Goal: Task Accomplishment & Management: Manage account settings

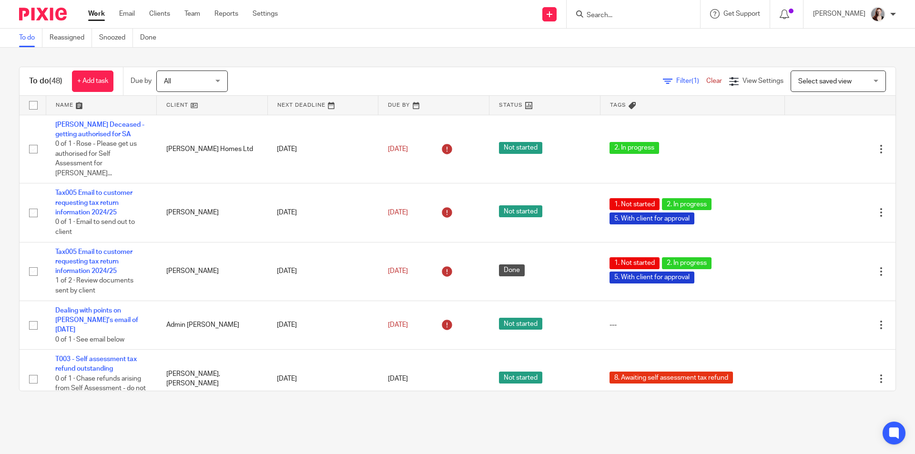
click at [621, 18] on input "Search" at bounding box center [628, 15] width 86 height 9
type input "jan"
click at [525, 49] on div "To do (48) + Add task Due by All All Today Tomorrow This week Next week This mo…" at bounding box center [457, 229] width 915 height 362
click at [615, 17] on input "Search" at bounding box center [628, 15] width 86 height 9
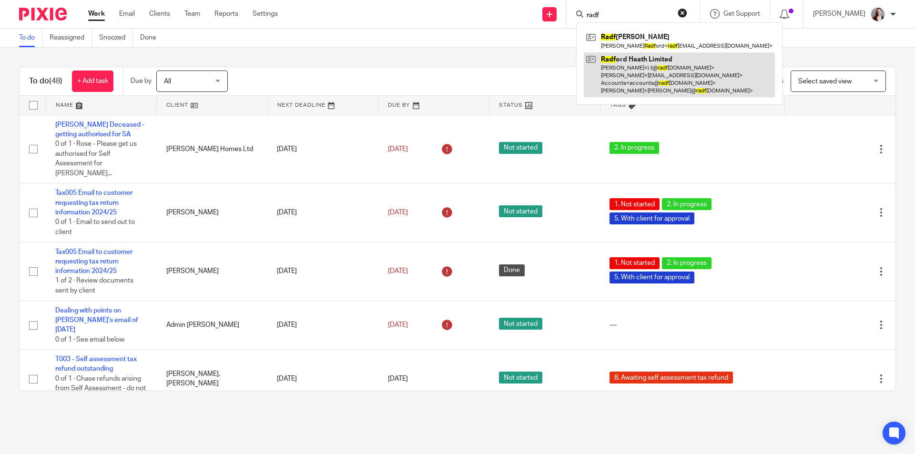
type input "radf"
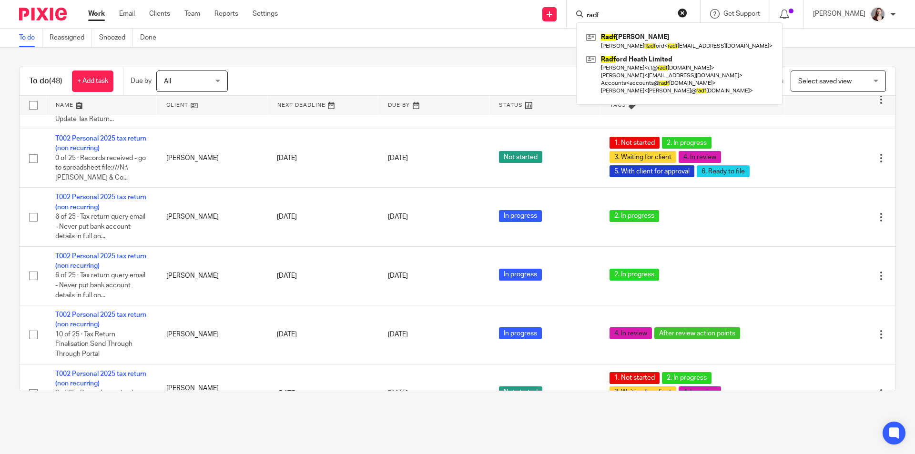
scroll to position [1985, 0]
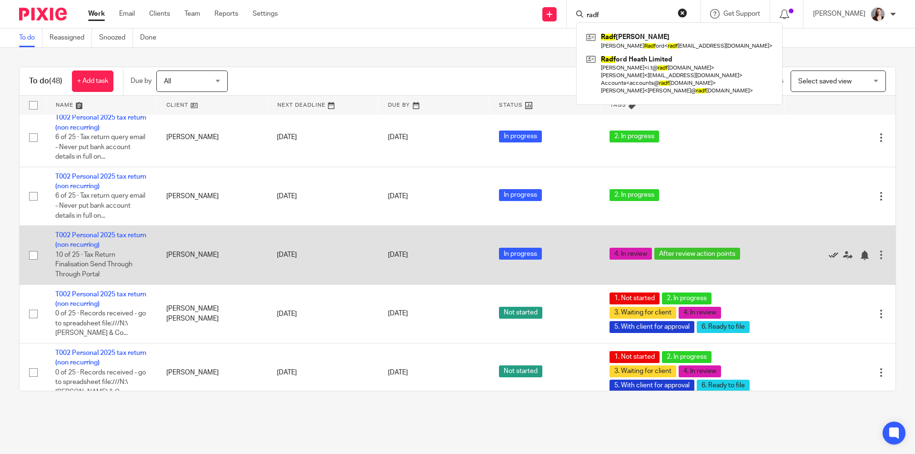
click at [828, 251] on icon at bounding box center [833, 256] width 10 height 10
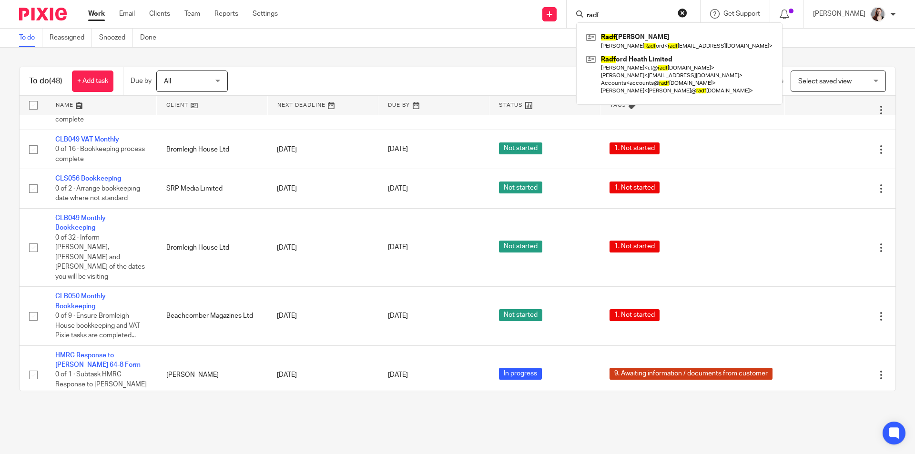
scroll to position [397, 0]
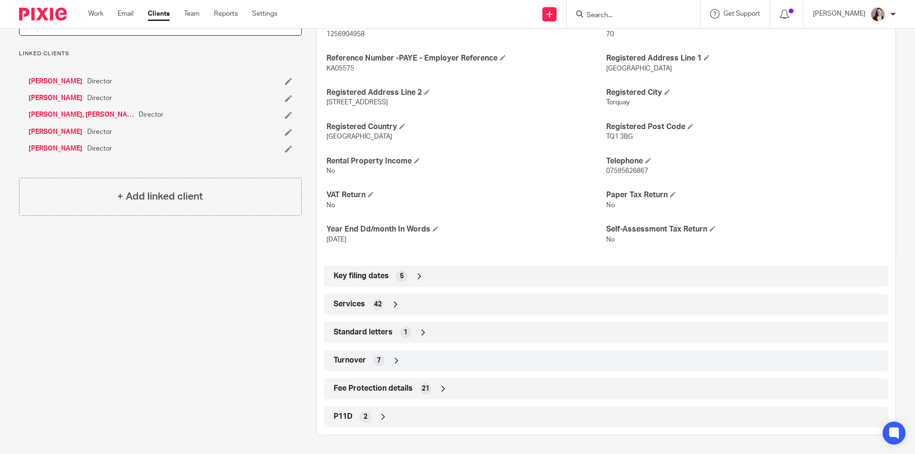
scroll to position [26, 0]
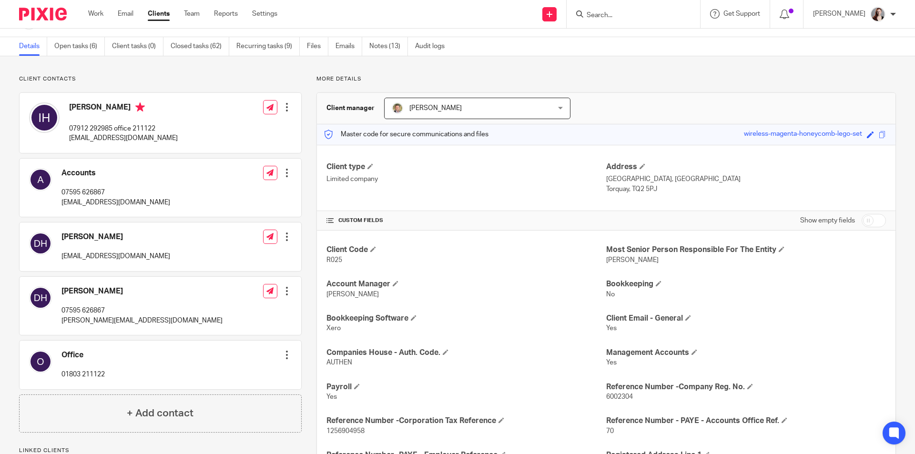
click at [117, 203] on p "accounts@radfordheath.com" at bounding box center [115, 203] width 109 height 10
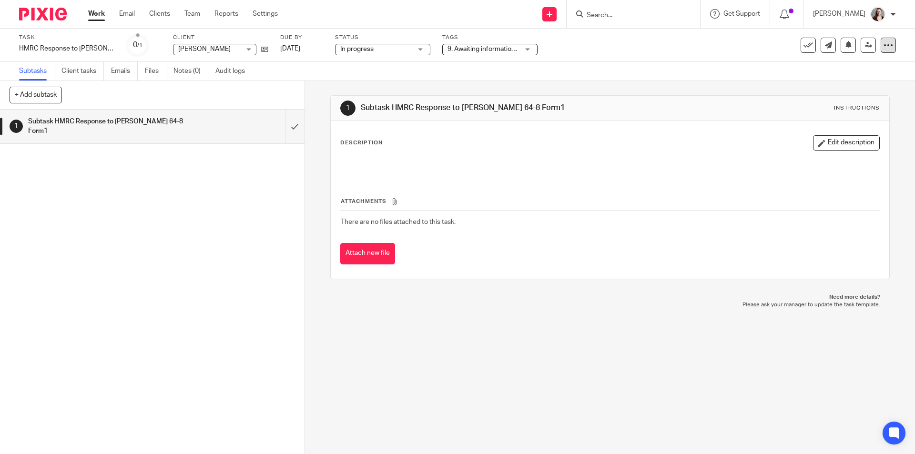
click at [883, 45] on icon at bounding box center [888, 45] width 10 height 10
click at [838, 111] on link "Copy task" at bounding box center [829, 111] width 30 height 7
click at [455, 45] on span "No tags selected" at bounding box center [482, 49] width 71 height 10
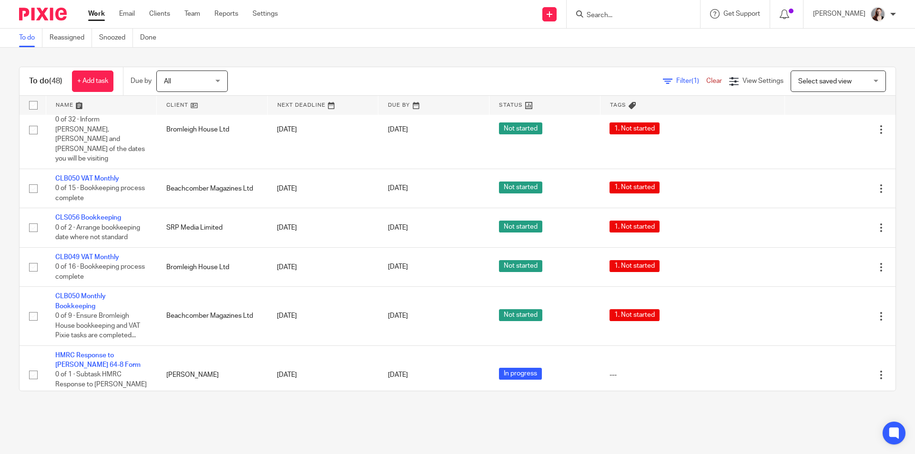
scroll to position [397, 0]
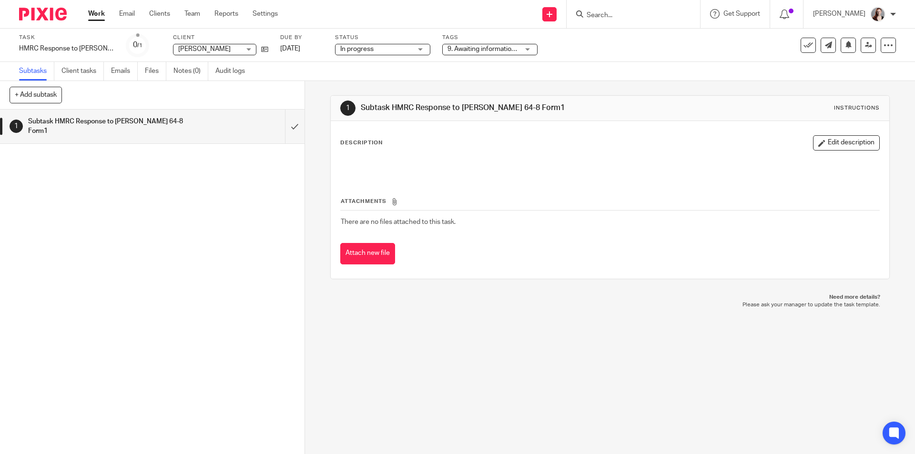
click at [514, 50] on span "9. Awaiting information / documents from customer" at bounding box center [523, 49] width 153 height 7
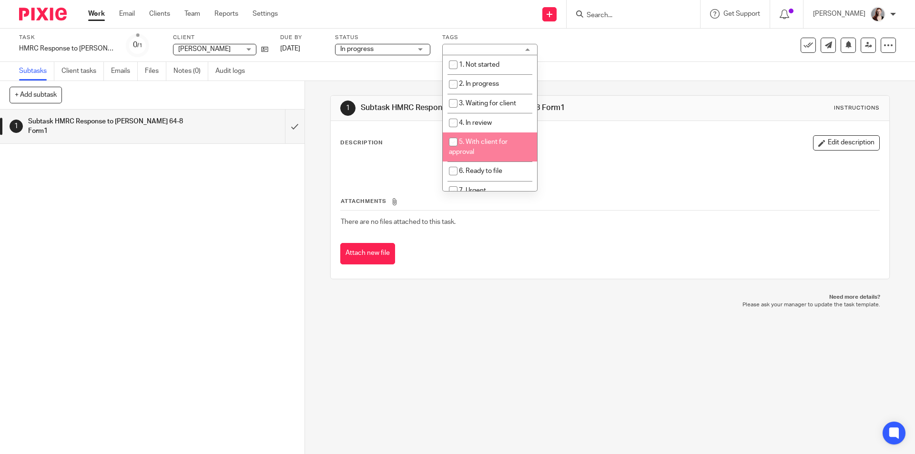
scroll to position [80, 0]
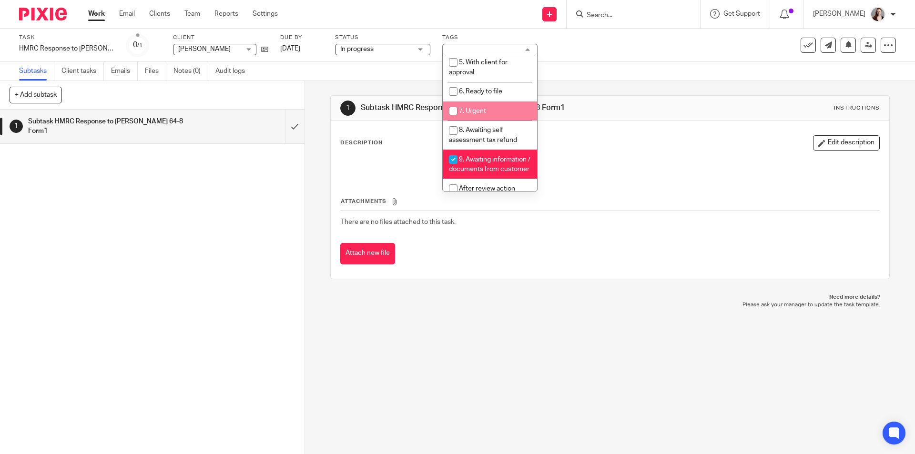
click at [244, 50] on div "[PERSON_NAME] [PERSON_NAME]" at bounding box center [214, 49] width 83 height 11
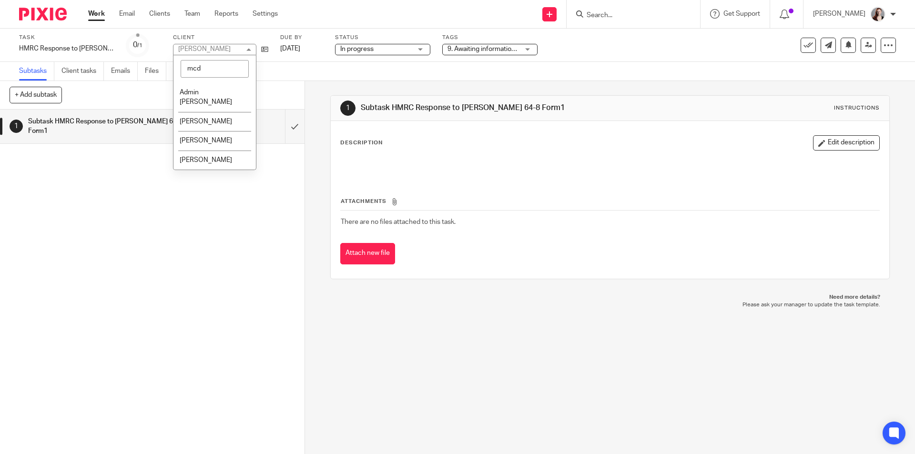
click at [213, 66] on input "mcd" at bounding box center [215, 69] width 68 height 18
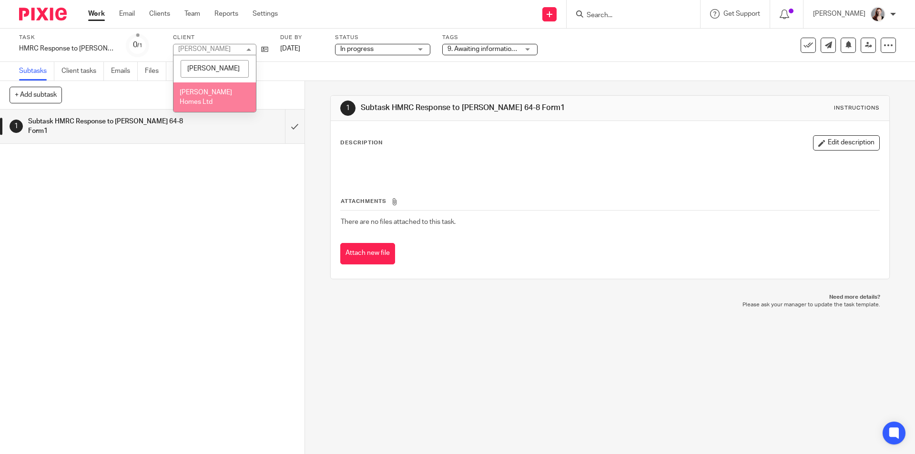
type input "[PERSON_NAME]"
click at [214, 91] on span "Taufer Homes Ltd" at bounding box center [206, 97] width 52 height 17
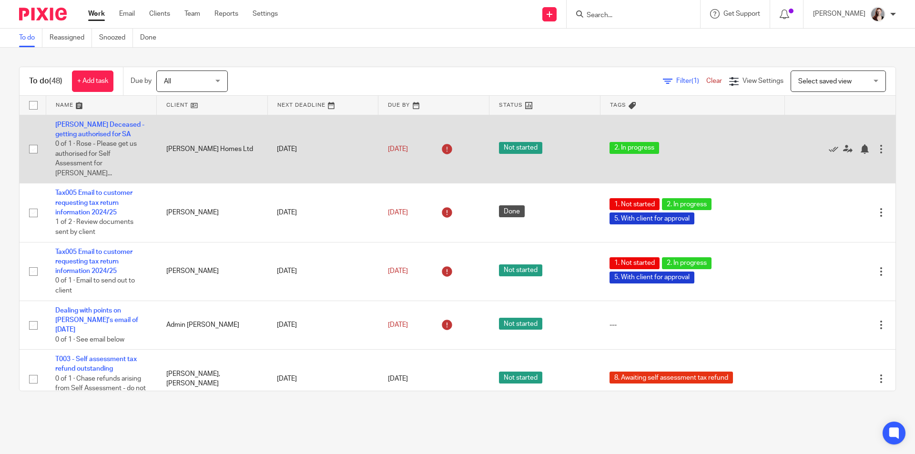
click at [876, 144] on div at bounding box center [881, 149] width 10 height 10
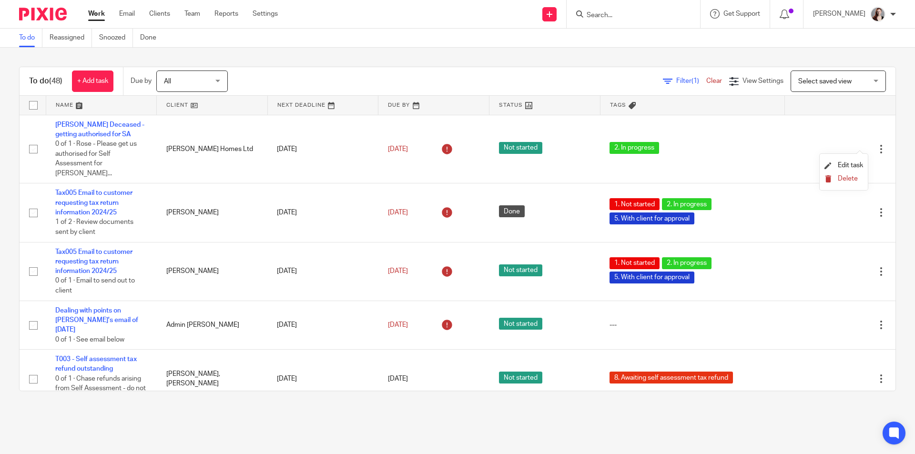
click at [833, 176] on button "Delete" at bounding box center [843, 179] width 39 height 8
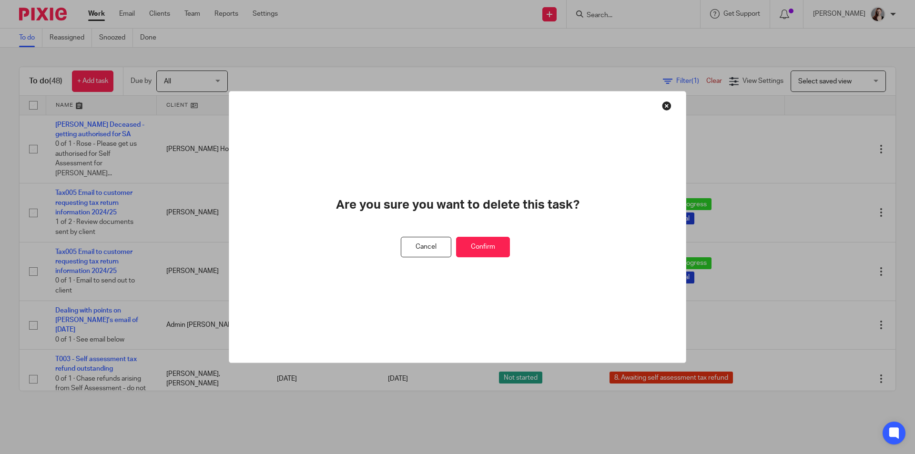
click at [461, 248] on button "Confirm" at bounding box center [483, 247] width 54 height 20
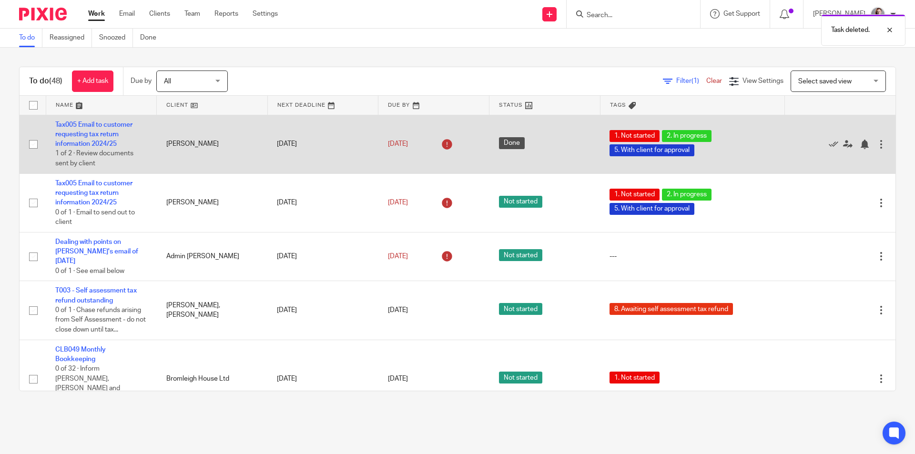
click at [876, 145] on div at bounding box center [881, 145] width 10 height 10
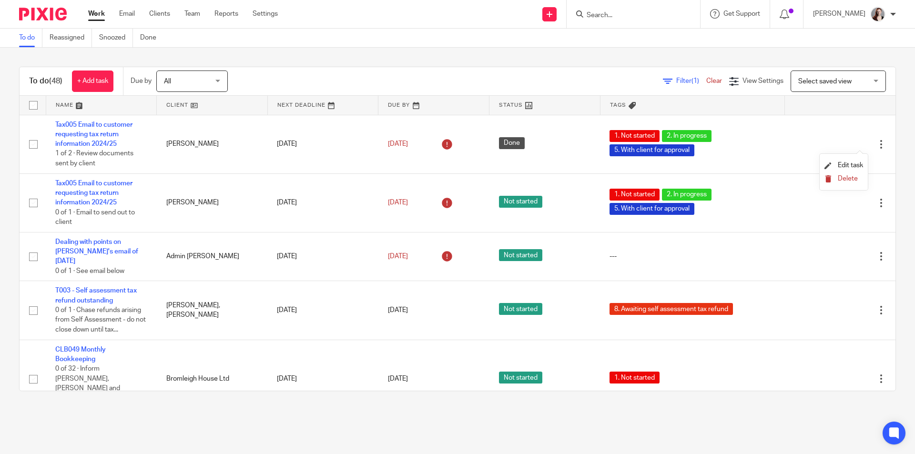
click at [838, 180] on span "Delete" at bounding box center [847, 178] width 20 height 7
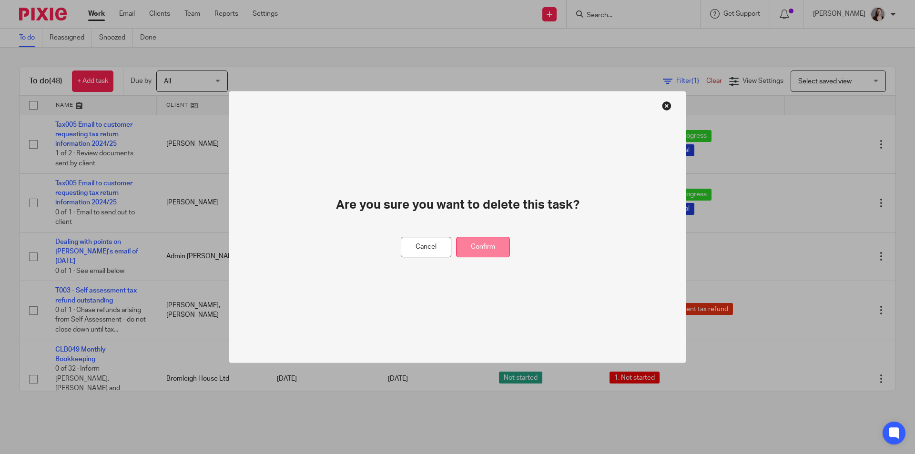
click at [494, 247] on button "Confirm" at bounding box center [483, 247] width 54 height 20
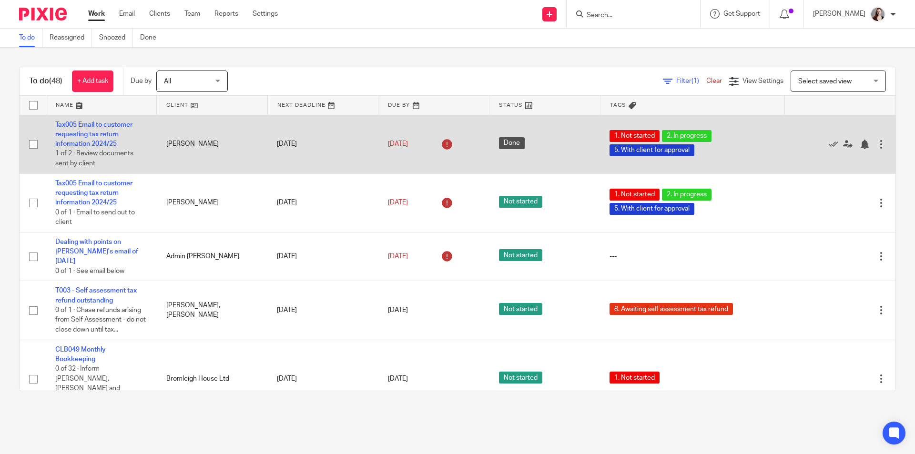
click at [876, 145] on div at bounding box center [881, 145] width 10 height 10
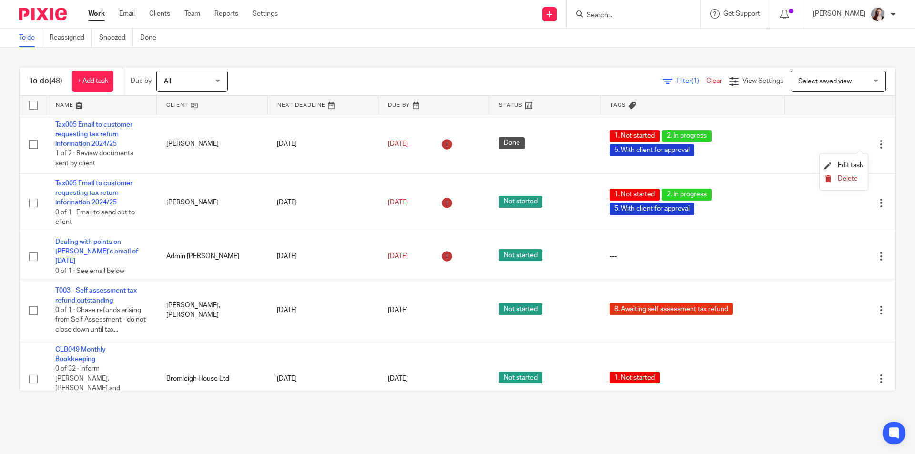
click at [840, 177] on span "Delete" at bounding box center [847, 178] width 20 height 7
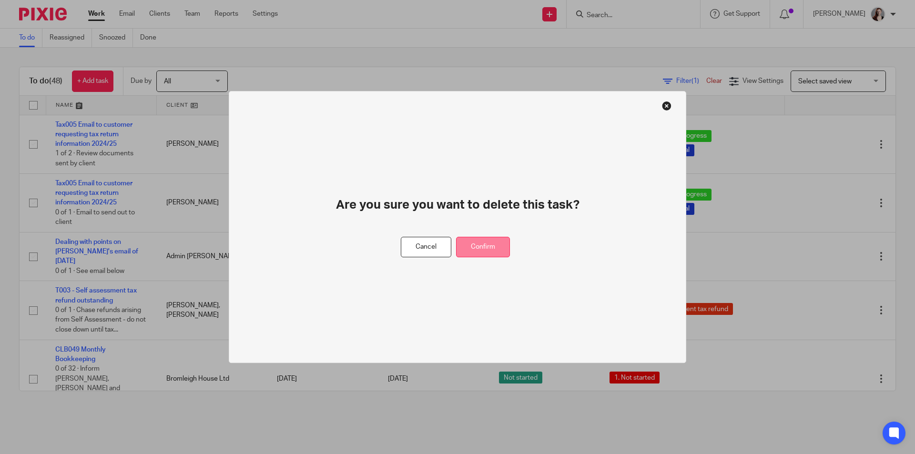
click at [468, 238] on button "Confirm" at bounding box center [483, 247] width 54 height 20
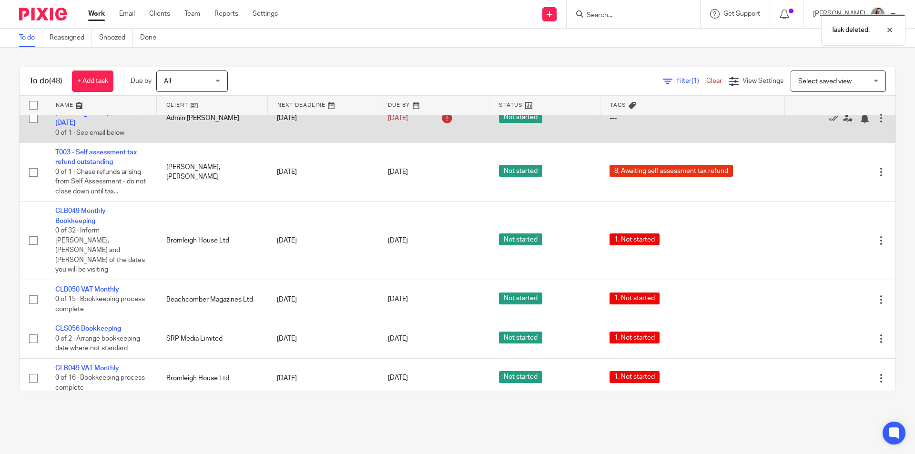
scroll to position [159, 0]
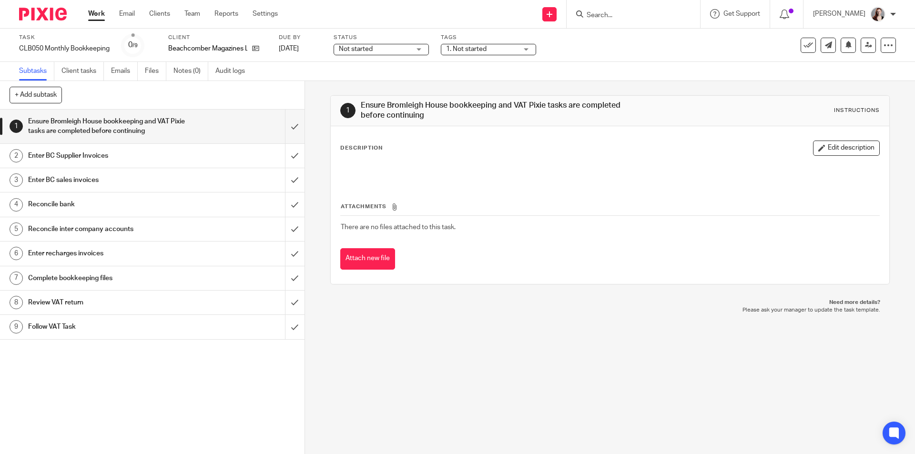
click at [426, 47] on div "Not started Not started" at bounding box center [380, 49] width 95 height 11
click at [383, 78] on li "In progress" at bounding box center [382, 84] width 94 height 20
click at [478, 49] on span "1. Not started" at bounding box center [466, 49] width 40 height 7
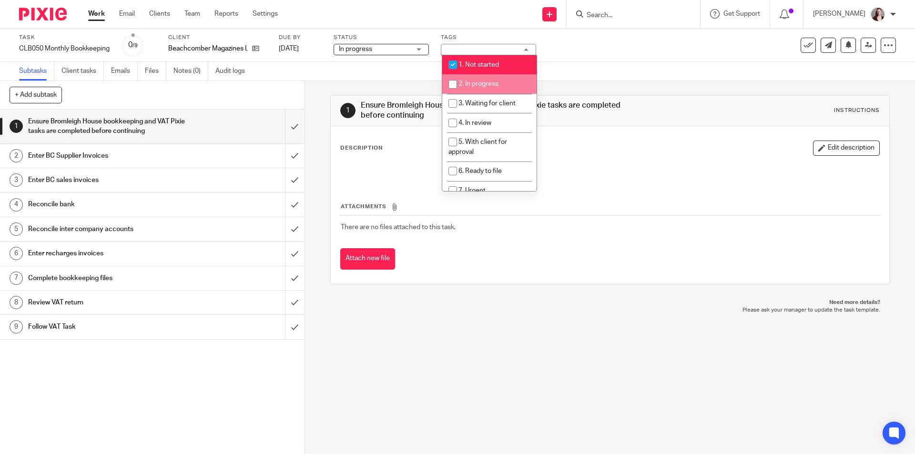
click at [478, 79] on li "2. In progress" at bounding box center [489, 84] width 94 height 20
checkbox input "true"
click at [470, 56] on li "1. Not started" at bounding box center [489, 65] width 94 height 20
checkbox input "false"
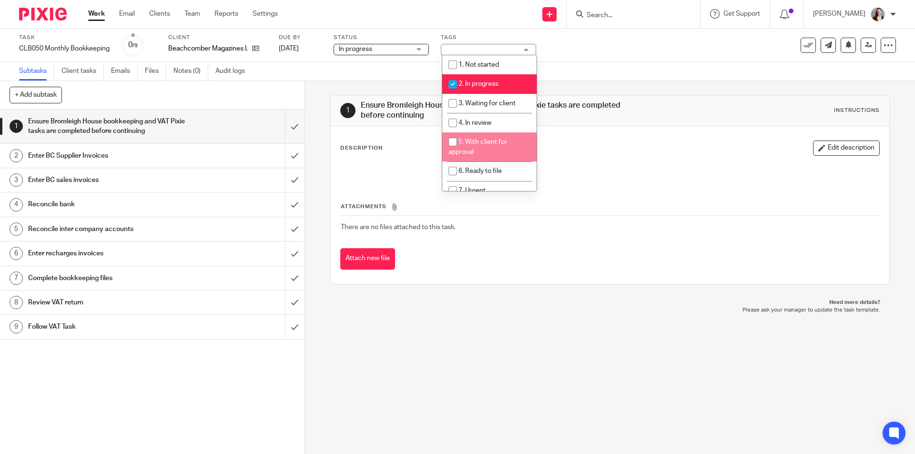
click at [486, 332] on div "1 Ensure Bromleigh House bookkeeping and VAT Pixie tasks are completed before c…" at bounding box center [610, 267] width 610 height 373
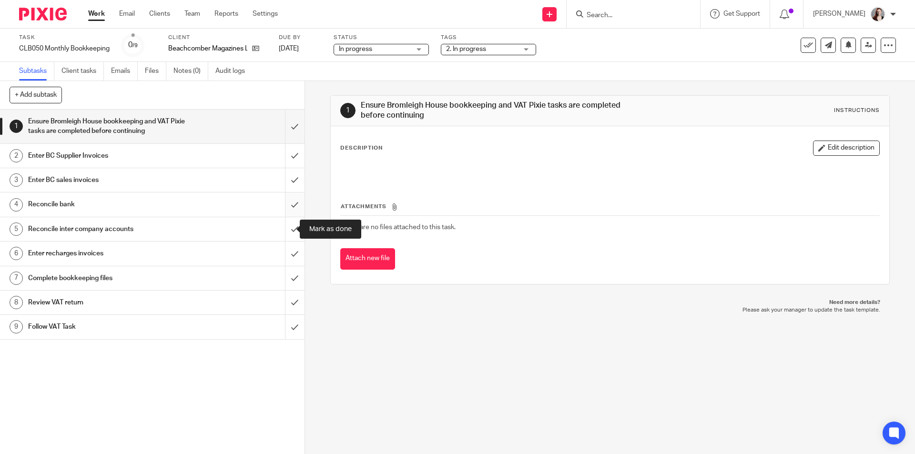
drag, startPoint x: 282, startPoint y: 231, endPoint x: 284, endPoint y: 212, distance: 18.2
click at [282, 229] on input "submit" at bounding box center [152, 229] width 304 height 24
click at [283, 201] on input "submit" at bounding box center [152, 204] width 304 height 24
click at [282, 178] on input "submit" at bounding box center [152, 180] width 304 height 24
click at [280, 156] on input "submit" at bounding box center [152, 156] width 304 height 24
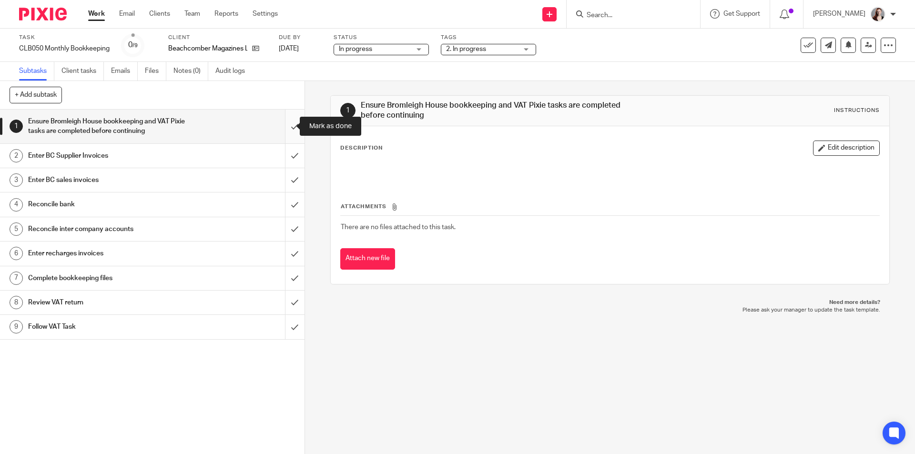
click at [280, 135] on input "submit" at bounding box center [152, 127] width 304 height 34
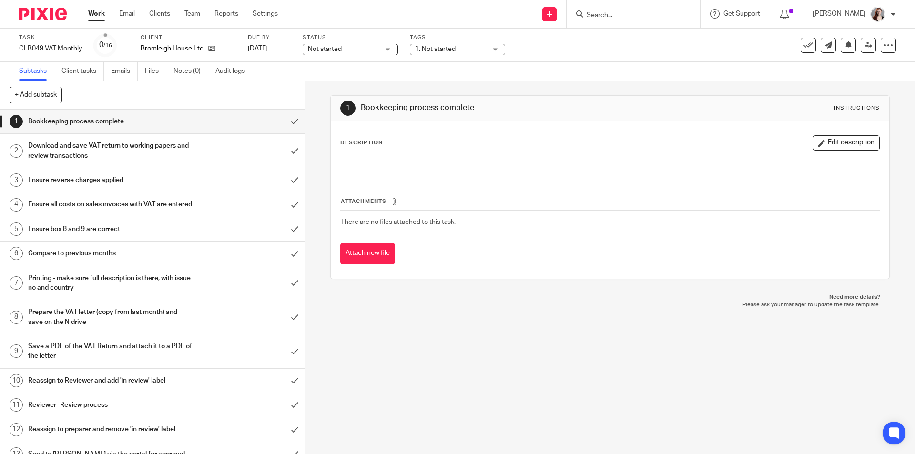
click at [361, 45] on span "Not started" at bounding box center [343, 49] width 71 height 10
click at [361, 75] on li "In progress" at bounding box center [350, 84] width 94 height 20
click at [429, 51] on span "1. Not started" at bounding box center [435, 49] width 40 height 7
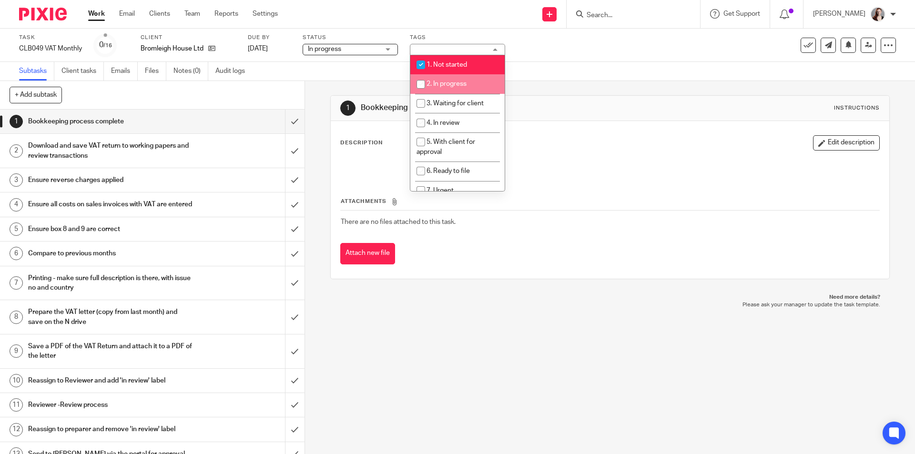
click at [439, 83] on span "2. In progress" at bounding box center [446, 84] width 40 height 7
checkbox input "true"
click at [449, 61] on li "1. Not started" at bounding box center [457, 65] width 94 height 20
checkbox input "false"
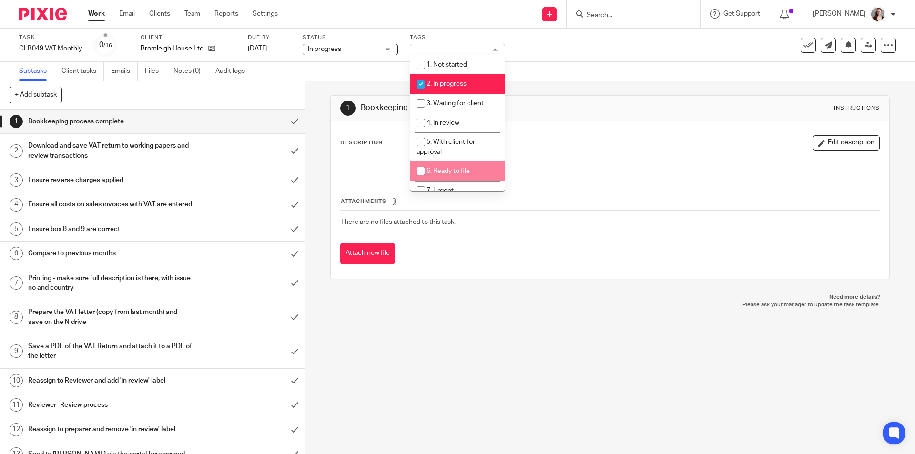
click at [436, 325] on div "1 Bookkeeping process complete Instructions Description Edit description Attach…" at bounding box center [610, 267] width 610 height 373
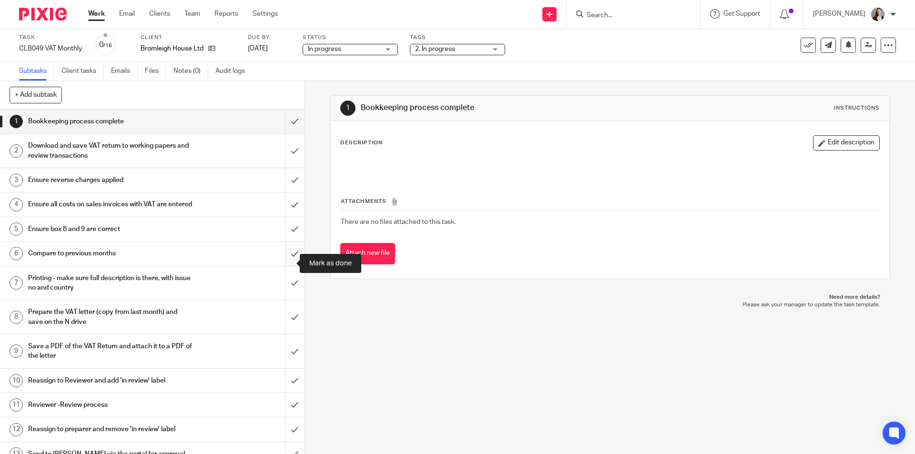
click at [280, 262] on input "submit" at bounding box center [152, 254] width 304 height 24
drag, startPoint x: 280, startPoint y: 235, endPoint x: 280, endPoint y: 216, distance: 19.5
click at [280, 235] on input "submit" at bounding box center [152, 229] width 304 height 24
drag, startPoint x: 280, startPoint y: 206, endPoint x: 282, endPoint y: 181, distance: 25.3
click at [281, 204] on input "submit" at bounding box center [152, 204] width 304 height 24
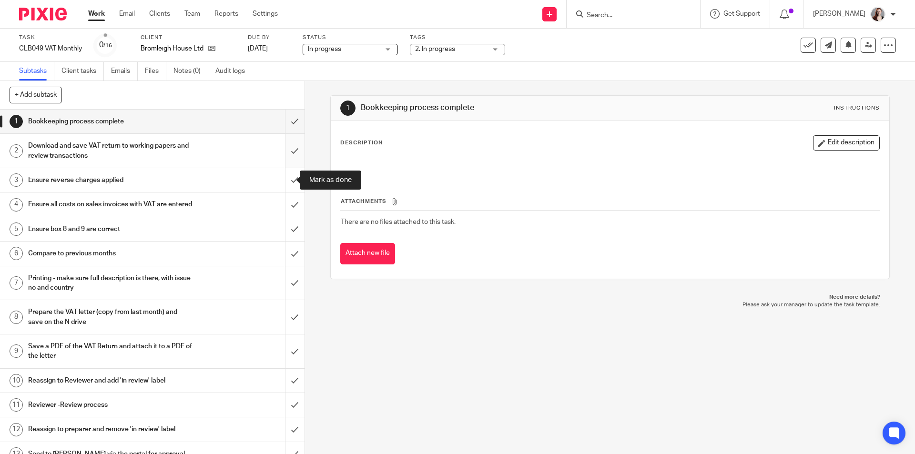
drag, startPoint x: 282, startPoint y: 181, endPoint x: 282, endPoint y: 151, distance: 30.0
click at [282, 180] on input "submit" at bounding box center [152, 180] width 304 height 24
drag, startPoint x: 282, startPoint y: 151, endPoint x: 288, endPoint y: 125, distance: 26.3
click at [282, 150] on input "submit" at bounding box center [152, 151] width 304 height 34
click at [289, 123] on input "submit" at bounding box center [152, 122] width 304 height 24
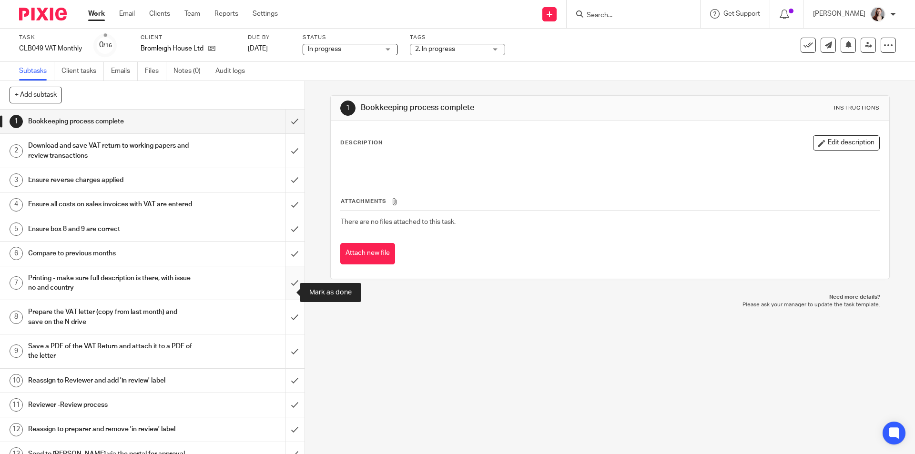
click at [294, 292] on input "submit" at bounding box center [152, 283] width 304 height 34
click at [288, 330] on input "submit" at bounding box center [152, 317] width 304 height 34
drag, startPoint x: 288, startPoint y: 353, endPoint x: 286, endPoint y: 364, distance: 11.1
click at [288, 353] on input "submit" at bounding box center [152, 351] width 304 height 34
click at [283, 388] on input "submit" at bounding box center [152, 381] width 304 height 24
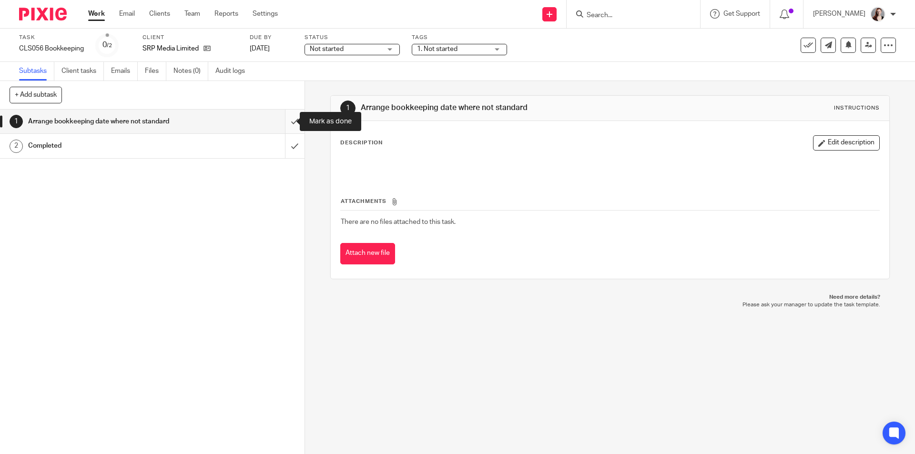
click at [288, 121] on input "submit" at bounding box center [152, 122] width 304 height 24
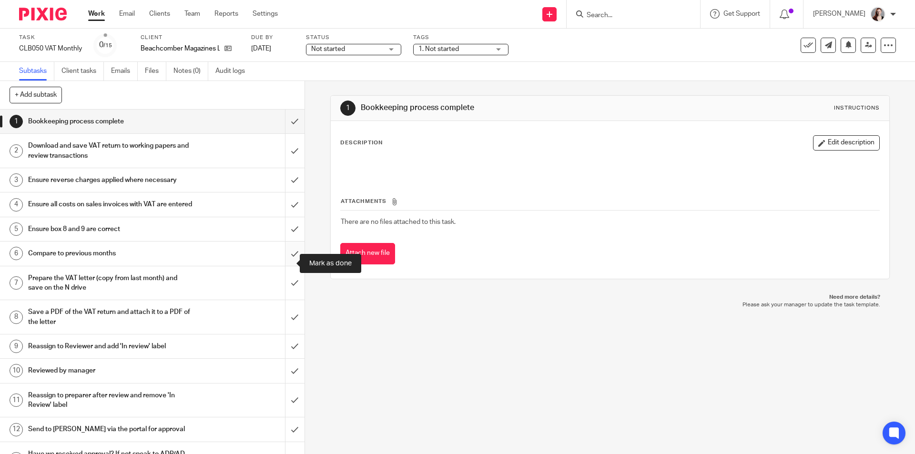
click at [284, 264] on input "submit" at bounding box center [152, 254] width 304 height 24
click at [282, 238] on input "submit" at bounding box center [152, 229] width 304 height 24
click at [280, 209] on input "submit" at bounding box center [152, 204] width 304 height 24
click at [281, 177] on input "submit" at bounding box center [152, 180] width 304 height 24
click at [284, 150] on input "submit" at bounding box center [152, 151] width 304 height 34
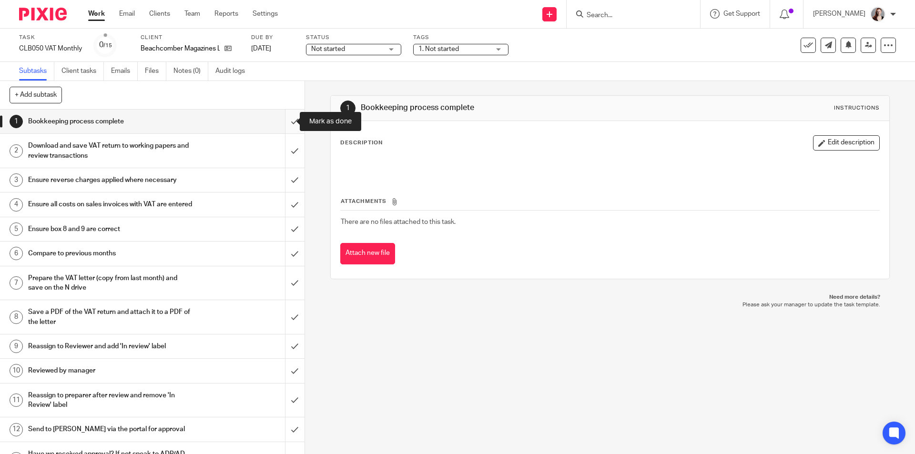
click at [285, 125] on input "submit" at bounding box center [152, 122] width 304 height 24
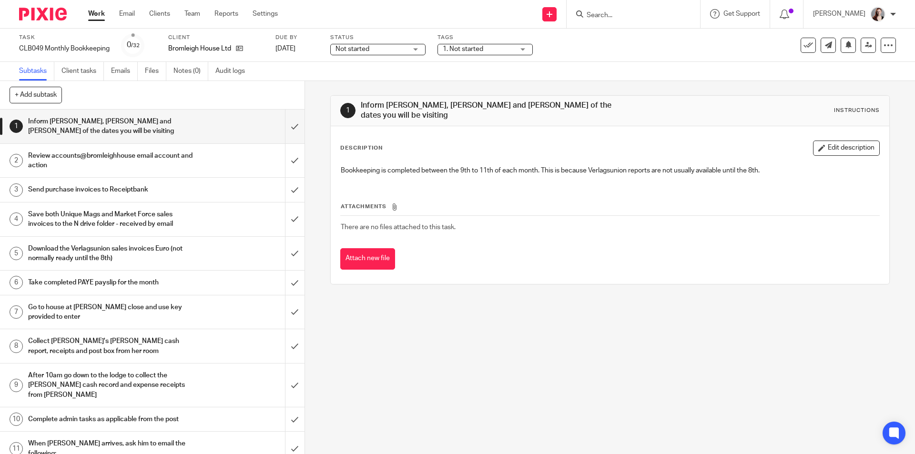
click at [382, 50] on span "Not started" at bounding box center [370, 49] width 71 height 10
click at [379, 79] on li "In progress" at bounding box center [378, 84] width 94 height 20
click at [471, 44] on div "1. Not started" at bounding box center [484, 49] width 95 height 11
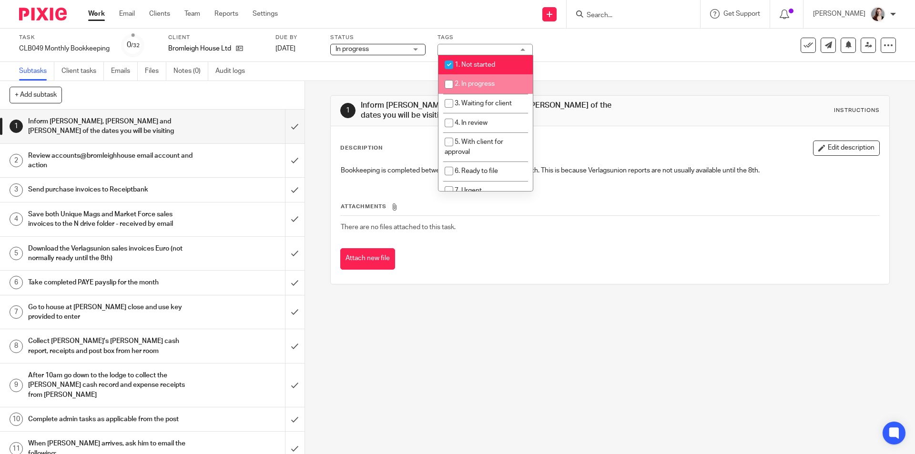
click at [463, 81] on span "2. In progress" at bounding box center [474, 84] width 40 height 7
checkbox input "true"
click at [464, 62] on span "1. Not started" at bounding box center [474, 64] width 40 height 7
checkbox input "false"
drag, startPoint x: 318, startPoint y: 183, endPoint x: 305, endPoint y: 161, distance: 25.8
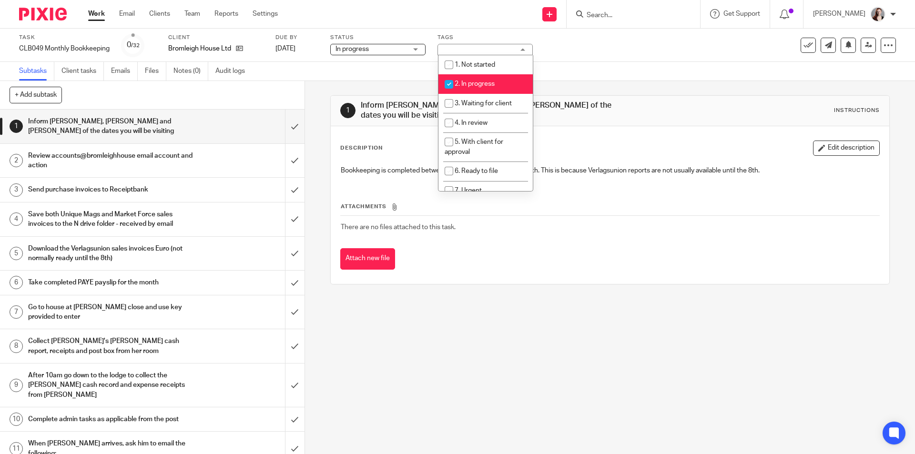
click at [318, 183] on div "1 Inform Jon, Chrissy and Sheridan of the dates you will be visiting Instructio…" at bounding box center [610, 267] width 610 height 373
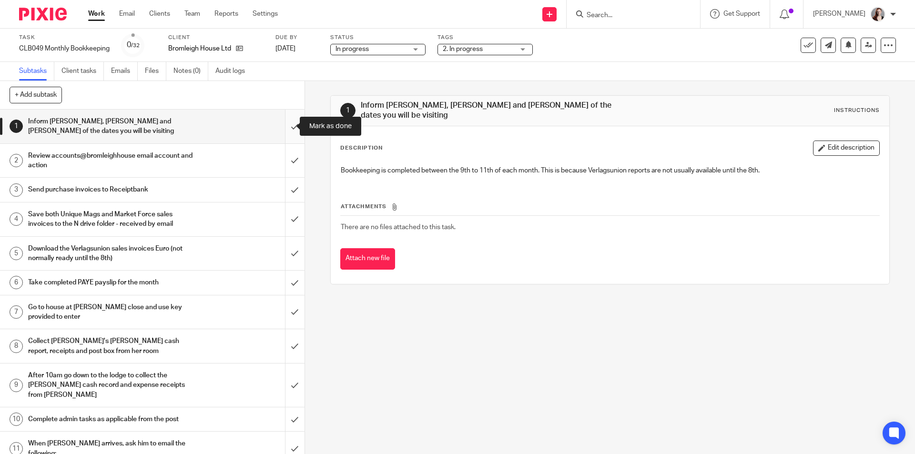
click at [287, 133] on input "submit" at bounding box center [152, 127] width 304 height 34
click at [287, 173] on input "submit" at bounding box center [152, 161] width 304 height 34
click at [290, 197] on input "submit" at bounding box center [152, 190] width 304 height 24
click at [288, 219] on input "submit" at bounding box center [152, 219] width 304 height 34
click at [288, 250] on input "submit" at bounding box center [152, 254] width 304 height 34
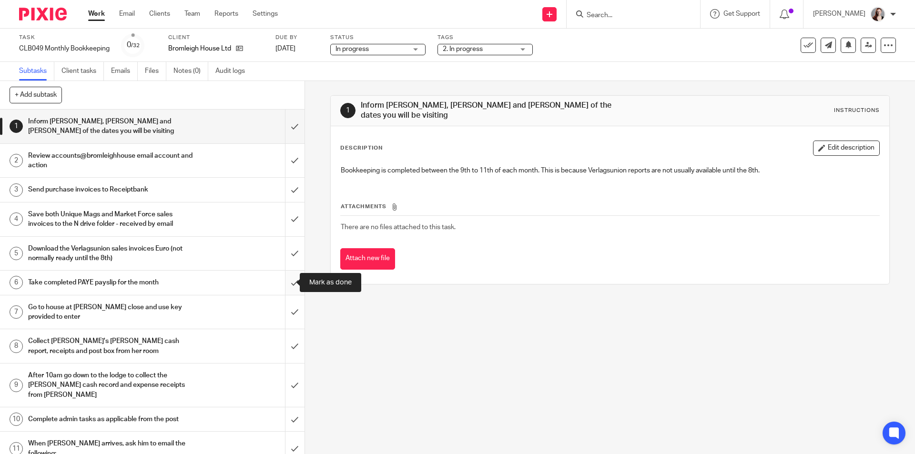
click at [289, 287] on input "submit" at bounding box center [152, 283] width 304 height 24
click at [287, 308] on input "submit" at bounding box center [152, 312] width 304 height 34
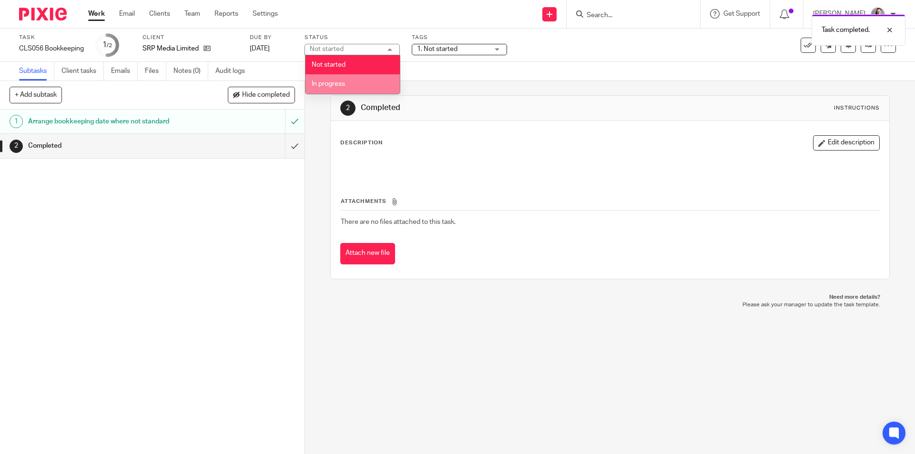
click at [343, 83] on span "In progress" at bounding box center [328, 84] width 33 height 7
click at [442, 50] on span "1. Not started" at bounding box center [437, 49] width 40 height 7
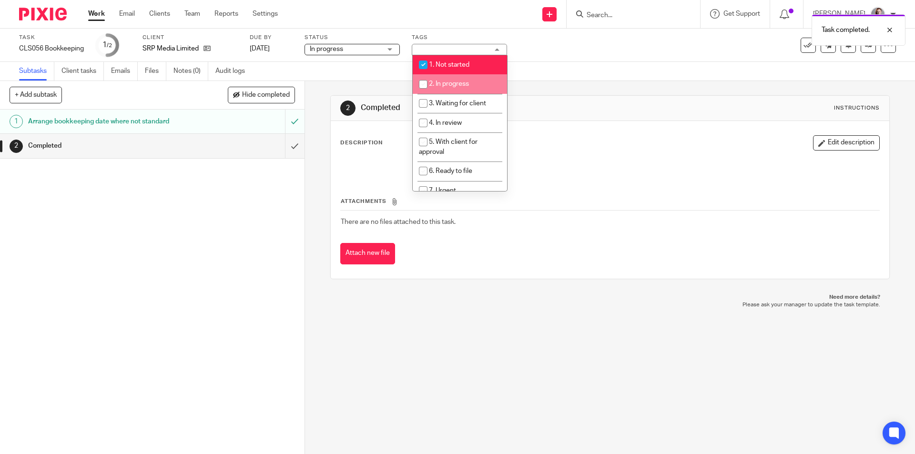
click at [443, 79] on li "2. In progress" at bounding box center [460, 84] width 94 height 20
checkbox input "true"
click at [439, 59] on li "1. Not started" at bounding box center [460, 65] width 94 height 20
checkbox input "false"
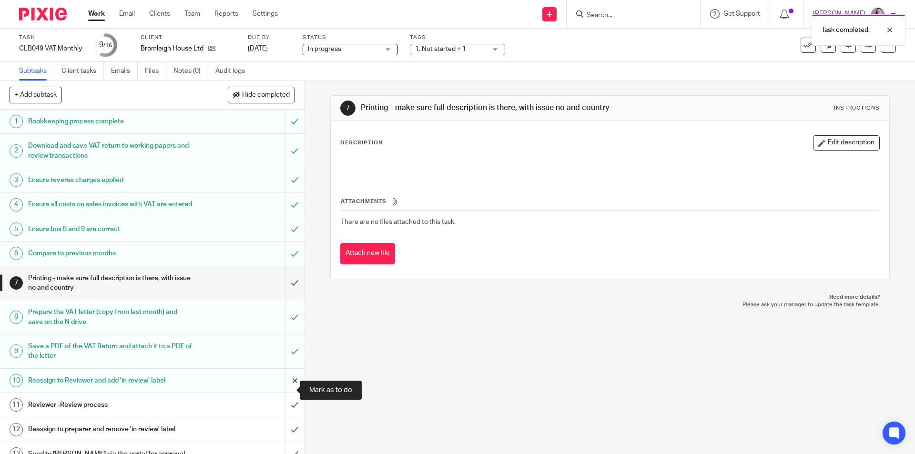
click at [287, 391] on input "submit" at bounding box center [152, 381] width 304 height 24
click at [286, 360] on input "submit" at bounding box center [152, 351] width 304 height 34
click at [285, 327] on input "submit" at bounding box center [152, 317] width 304 height 34
click at [285, 292] on input "submit" at bounding box center [152, 283] width 304 height 34
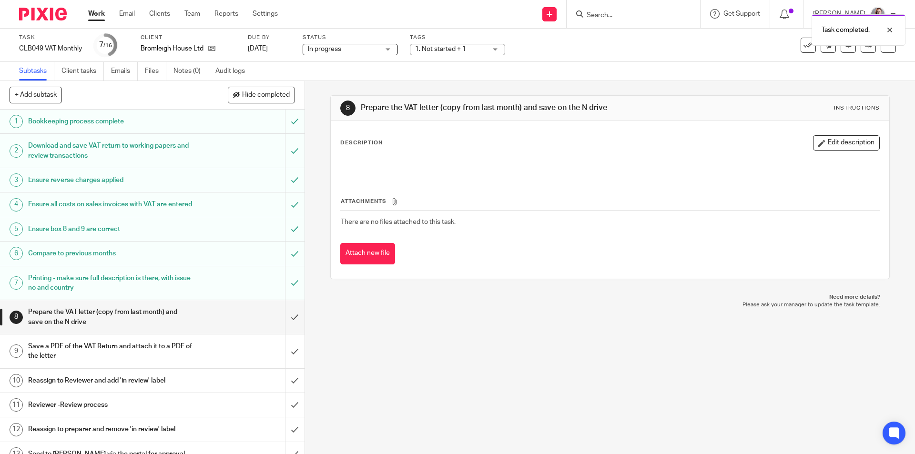
click at [433, 48] on span "1. Not started + 1" at bounding box center [440, 49] width 51 height 7
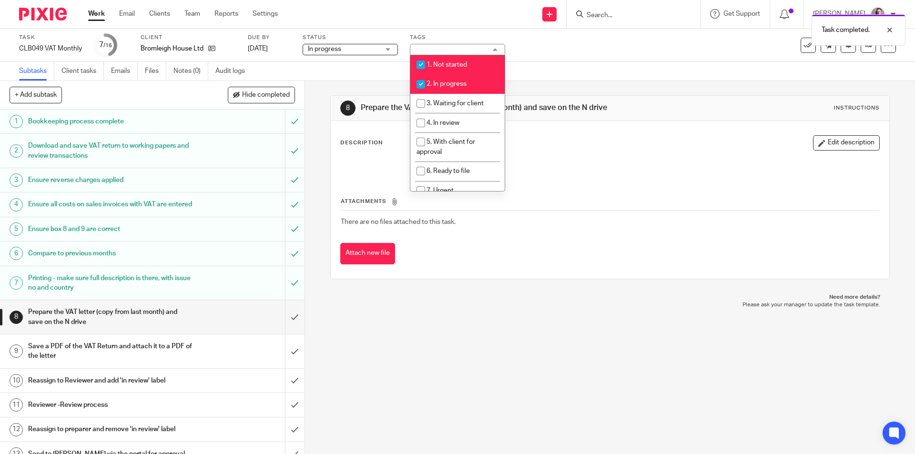
click at [440, 69] on li "1. Not started" at bounding box center [457, 65] width 94 height 20
checkbox input "false"
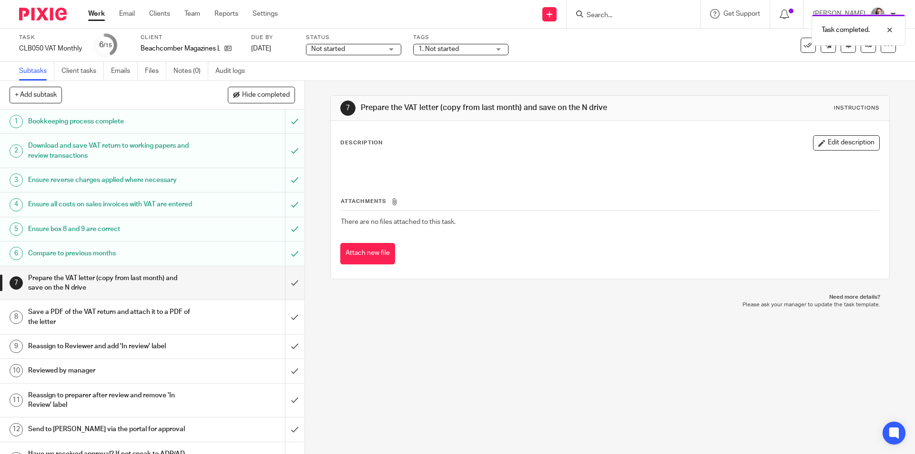
click at [366, 50] on span "Not started" at bounding box center [346, 49] width 71 height 10
click at [368, 79] on li "In progress" at bounding box center [354, 84] width 94 height 20
click at [423, 48] on span "1. Not started" at bounding box center [438, 49] width 40 height 7
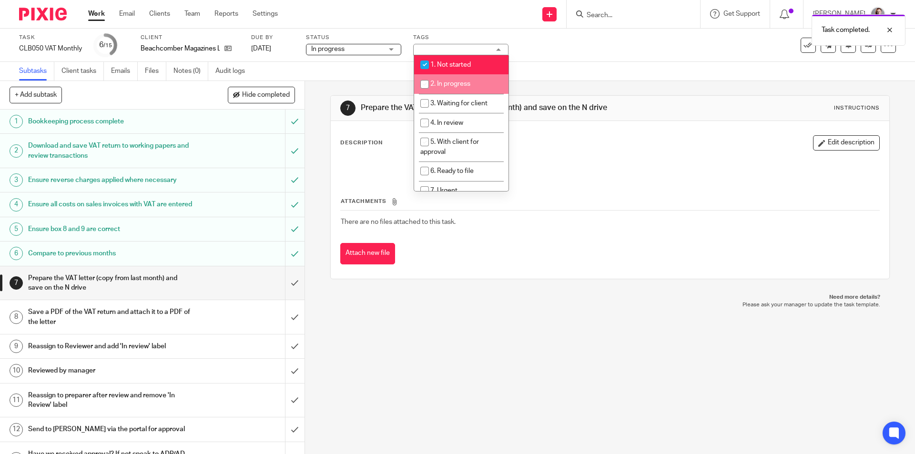
click at [430, 78] on input "checkbox" at bounding box center [424, 84] width 18 height 18
checkbox input "true"
click at [434, 68] on li "1. Not started" at bounding box center [461, 65] width 94 height 20
checkbox input "false"
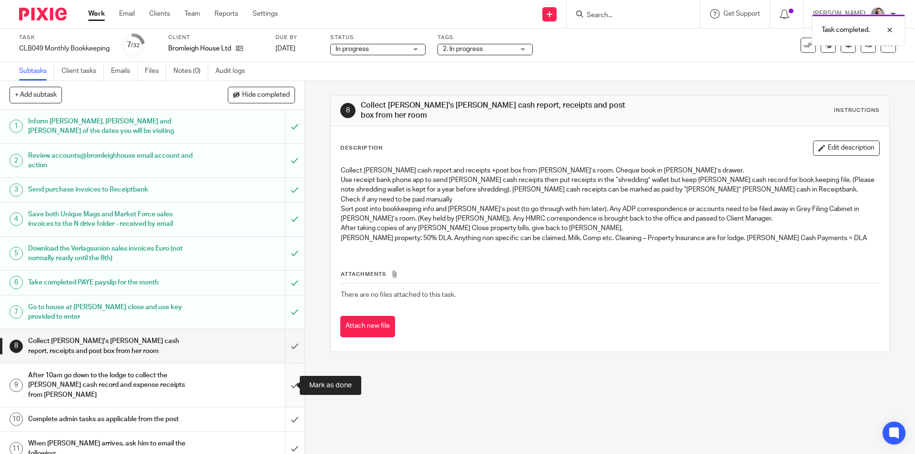
click at [290, 386] on input "submit" at bounding box center [152, 384] width 304 height 43
click at [290, 420] on input "submit" at bounding box center [152, 419] width 304 height 24
click at [291, 433] on input "submit" at bounding box center [152, 449] width 304 height 34
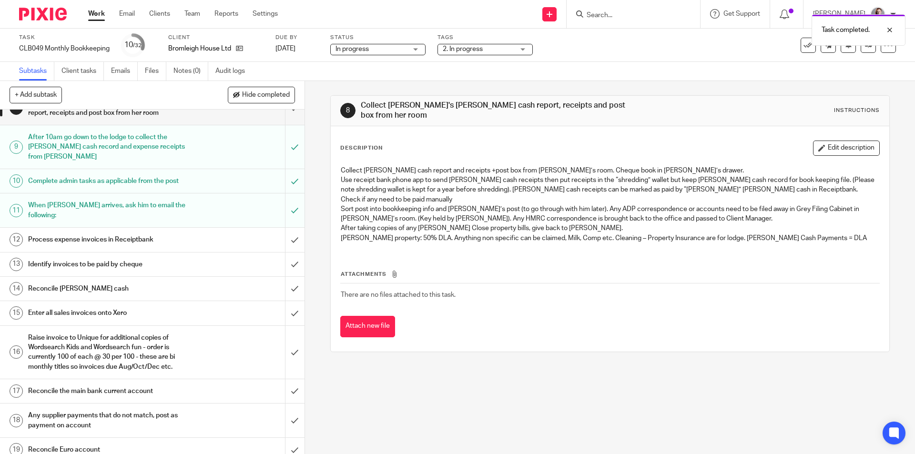
scroll to position [318, 0]
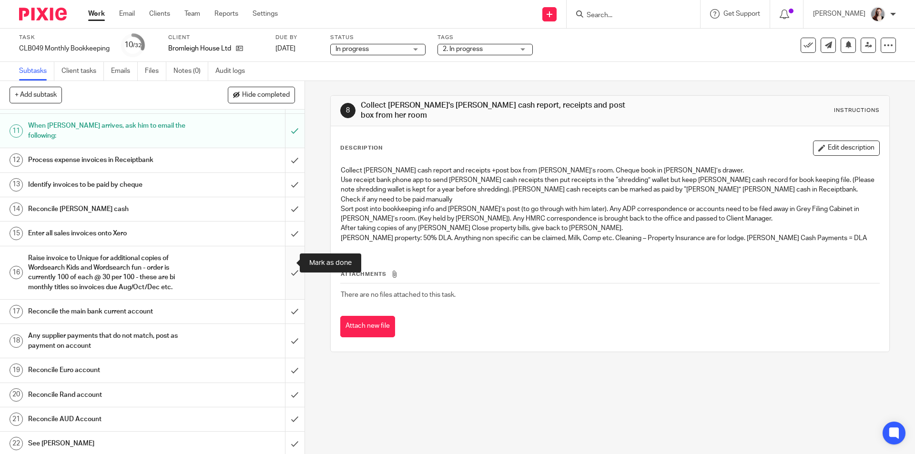
click at [286, 269] on input "submit" at bounding box center [152, 272] width 304 height 53
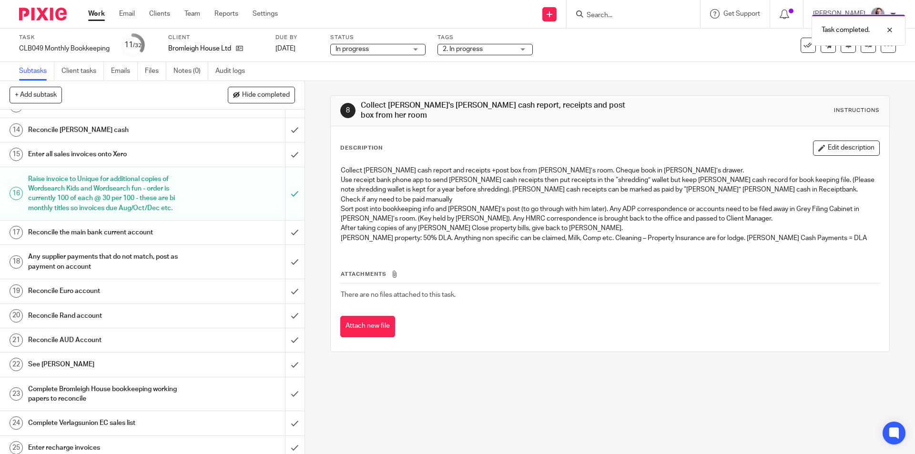
scroll to position [476, 0]
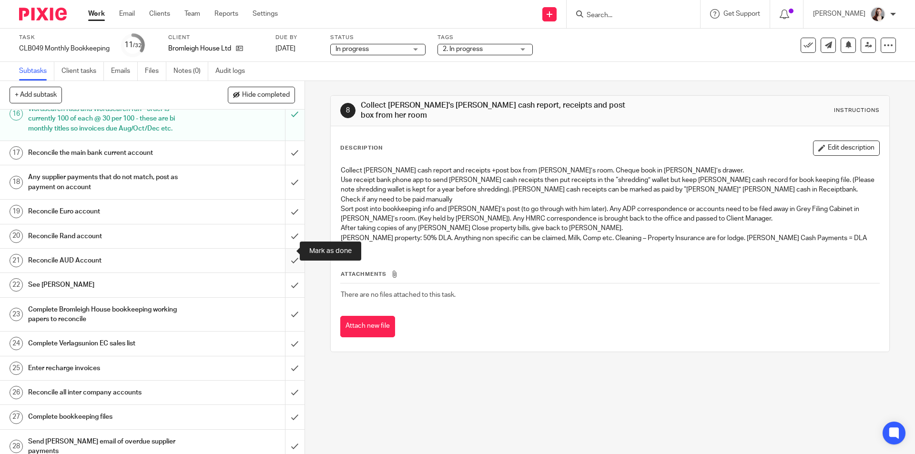
click at [289, 253] on input "submit" at bounding box center [152, 261] width 304 height 24
click at [288, 232] on input "submit" at bounding box center [152, 236] width 304 height 24
click at [285, 204] on input "submit" at bounding box center [152, 212] width 304 height 24
click at [286, 298] on input "submit" at bounding box center [152, 315] width 304 height 34
click at [286, 282] on input "submit" at bounding box center [152, 285] width 304 height 24
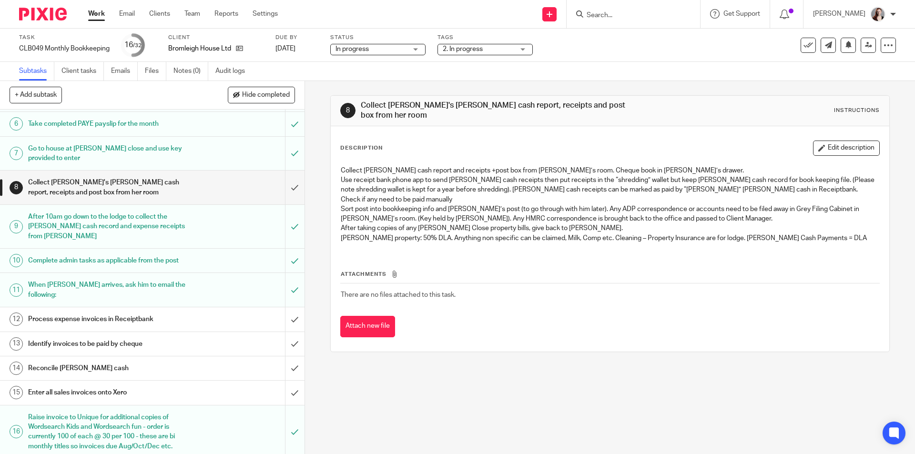
scroll to position [238, 0]
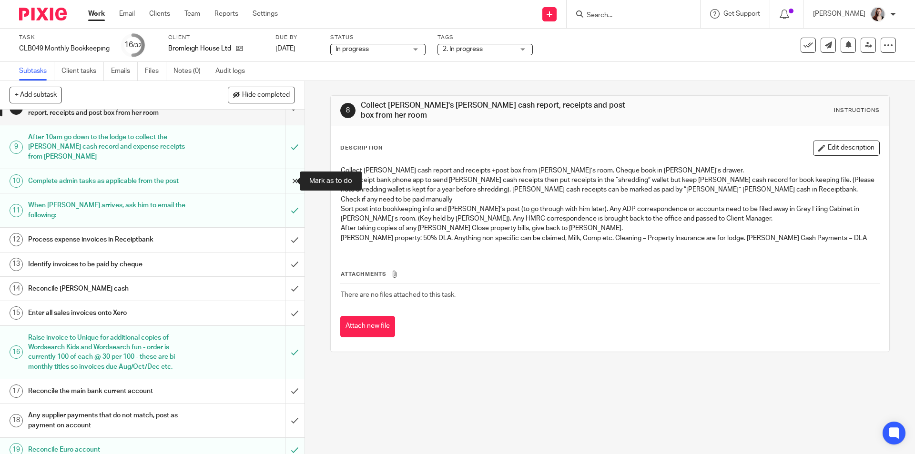
click at [292, 181] on input "submit" at bounding box center [152, 181] width 304 height 24
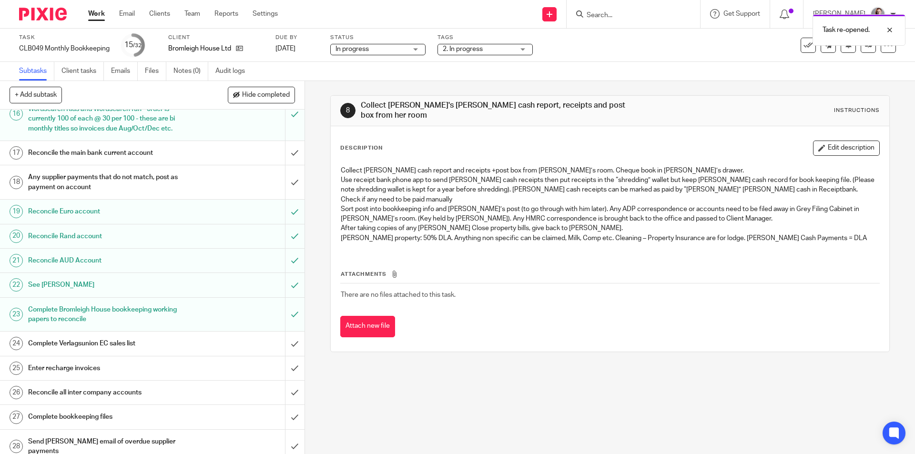
scroll to position [556, 0]
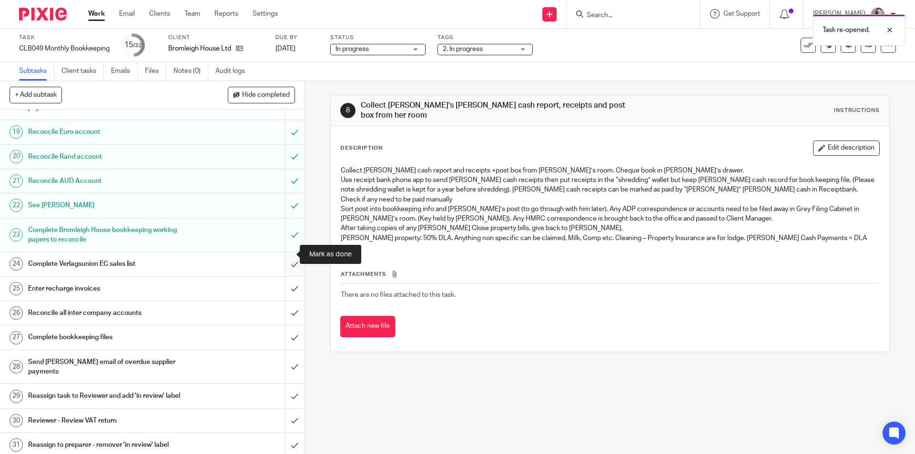
click at [284, 255] on input "submit" at bounding box center [152, 264] width 304 height 24
click at [284, 304] on input "submit" at bounding box center [152, 313] width 304 height 24
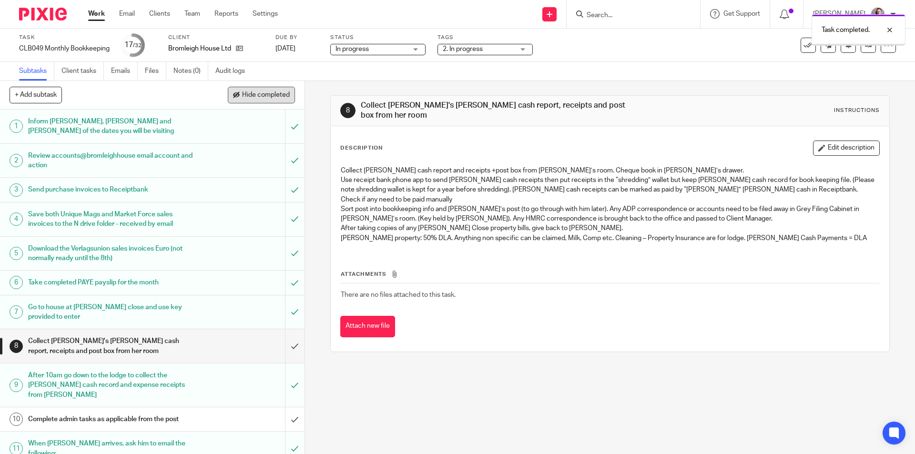
click at [269, 94] on span "Hide completed" at bounding box center [266, 95] width 48 height 8
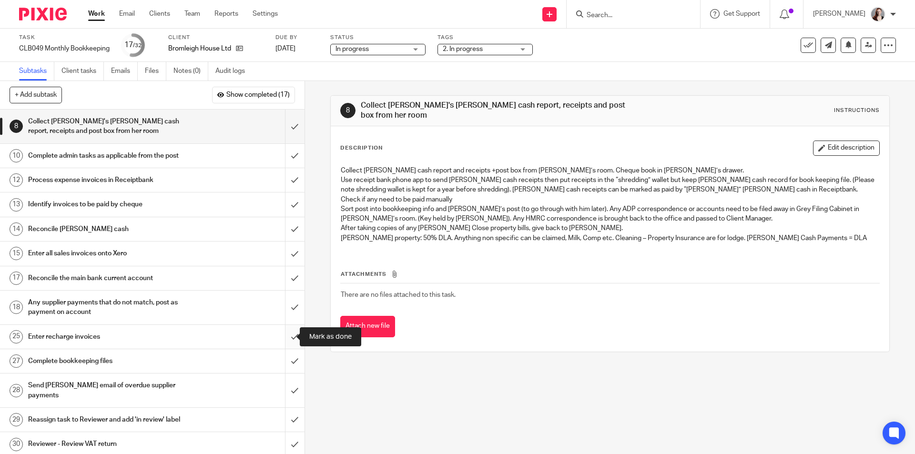
click at [293, 335] on input "submit" at bounding box center [152, 337] width 304 height 24
